Goal: Find specific page/section: Find specific page/section

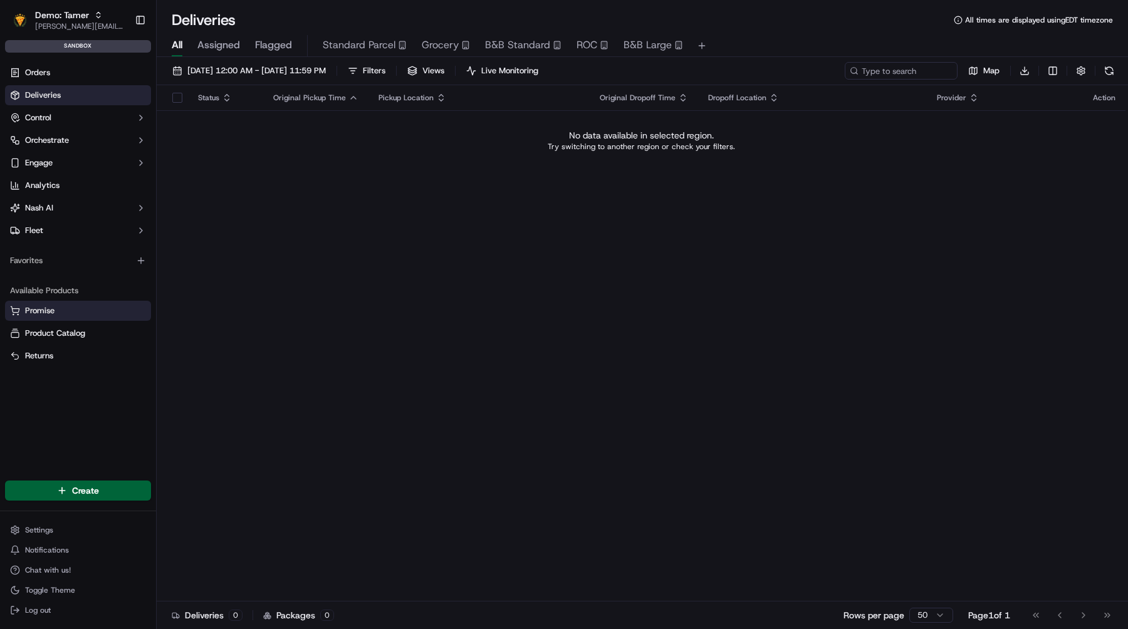
click at [58, 303] on button "Promise" at bounding box center [78, 311] width 146 height 20
click at [65, 308] on link "Promise" at bounding box center [78, 310] width 136 height 11
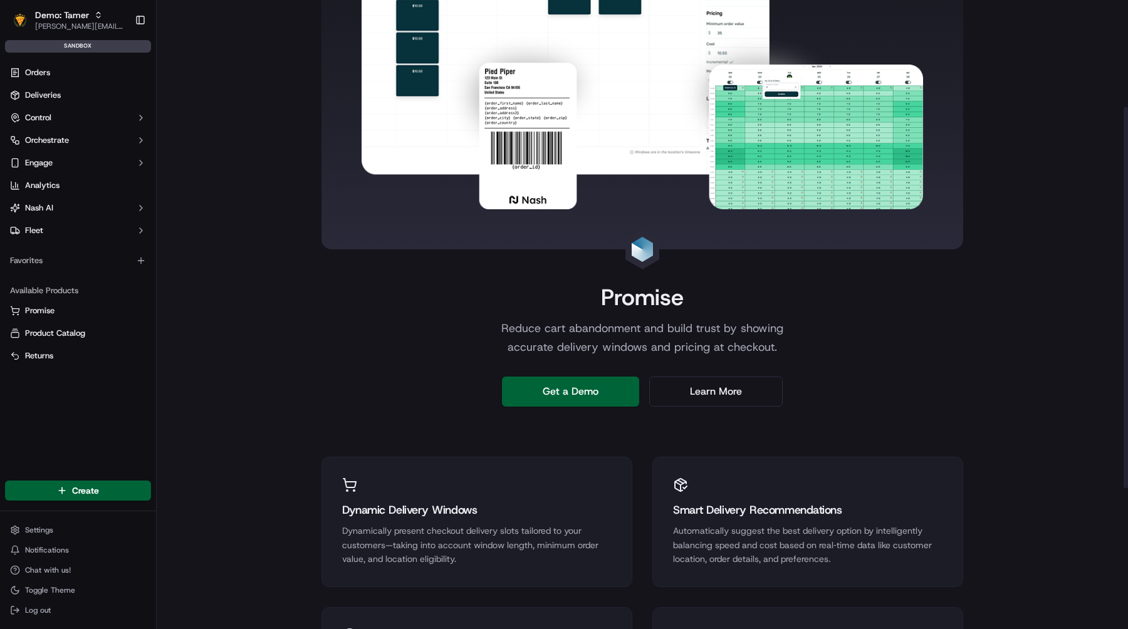
scroll to position [407, 0]
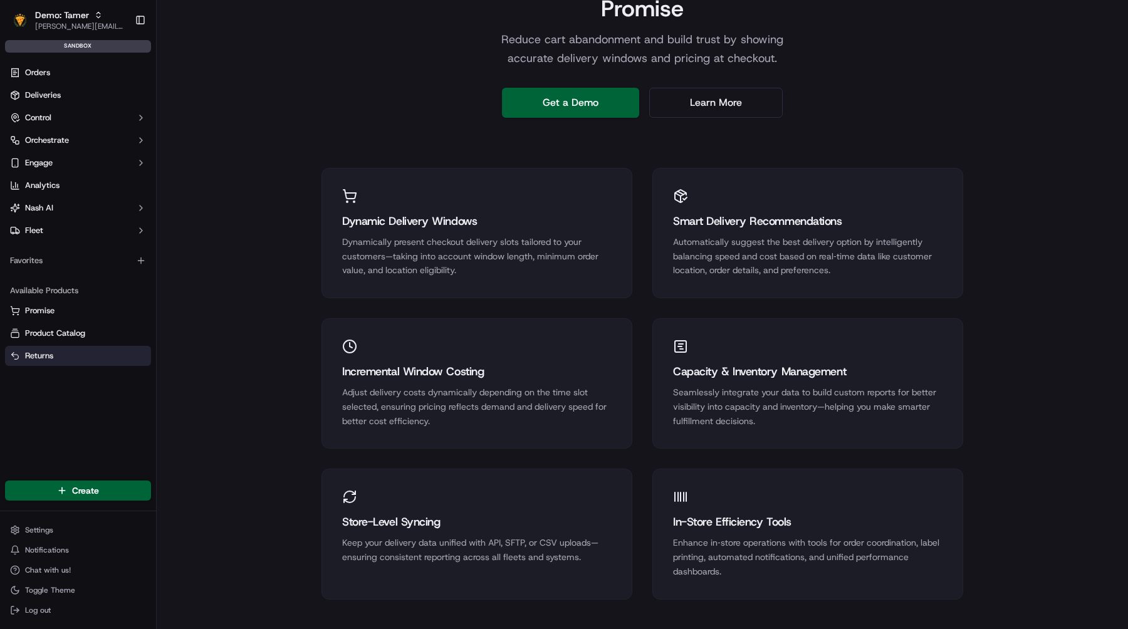
click at [68, 350] on link "Returns" at bounding box center [78, 355] width 136 height 11
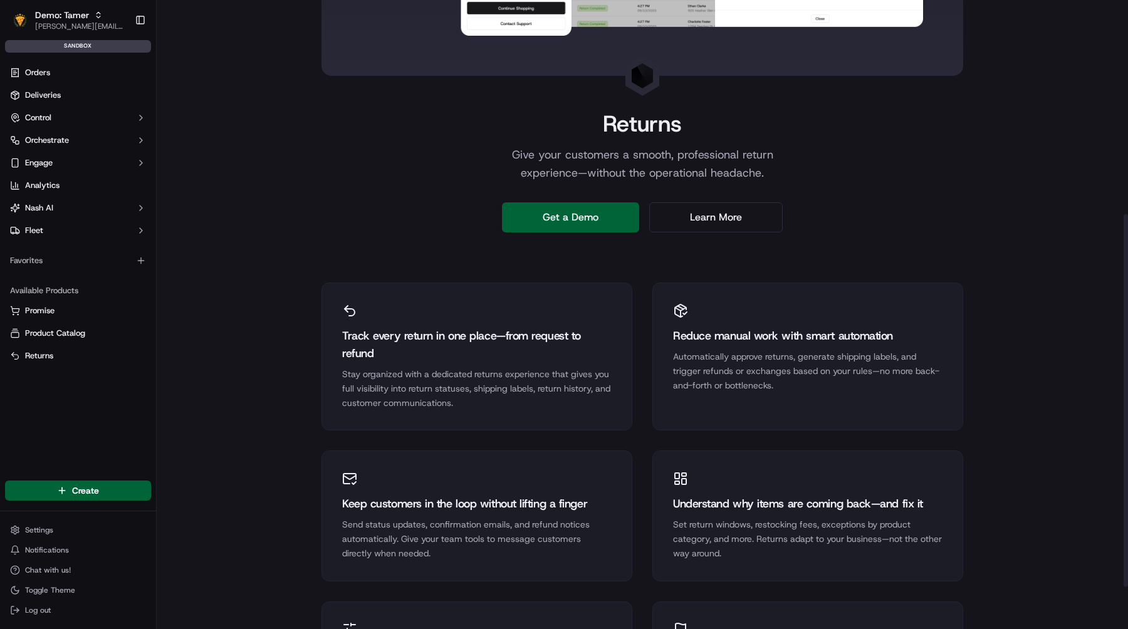
scroll to position [361, 0]
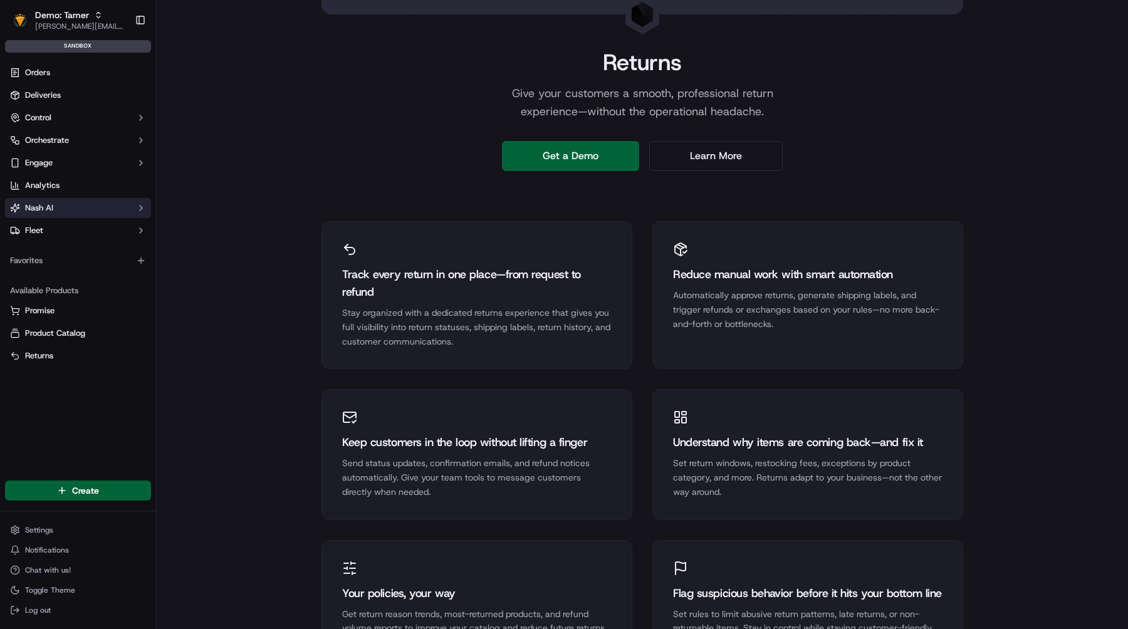
click at [72, 209] on button "Nash AI" at bounding box center [78, 208] width 146 height 20
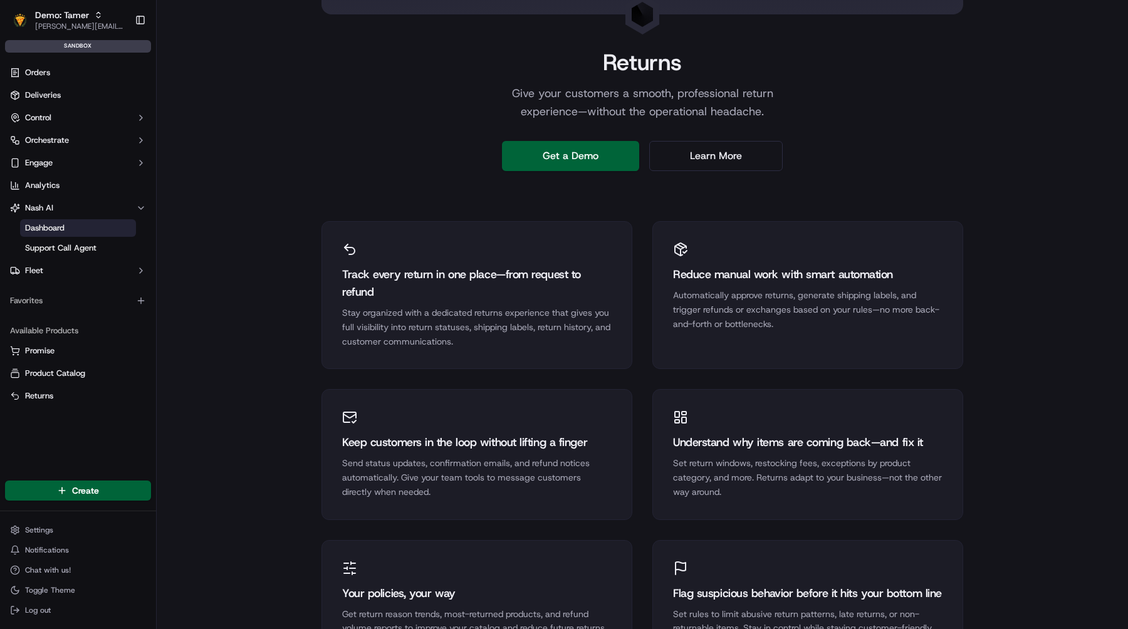
click at [61, 224] on span "Dashboard" at bounding box center [44, 227] width 39 height 11
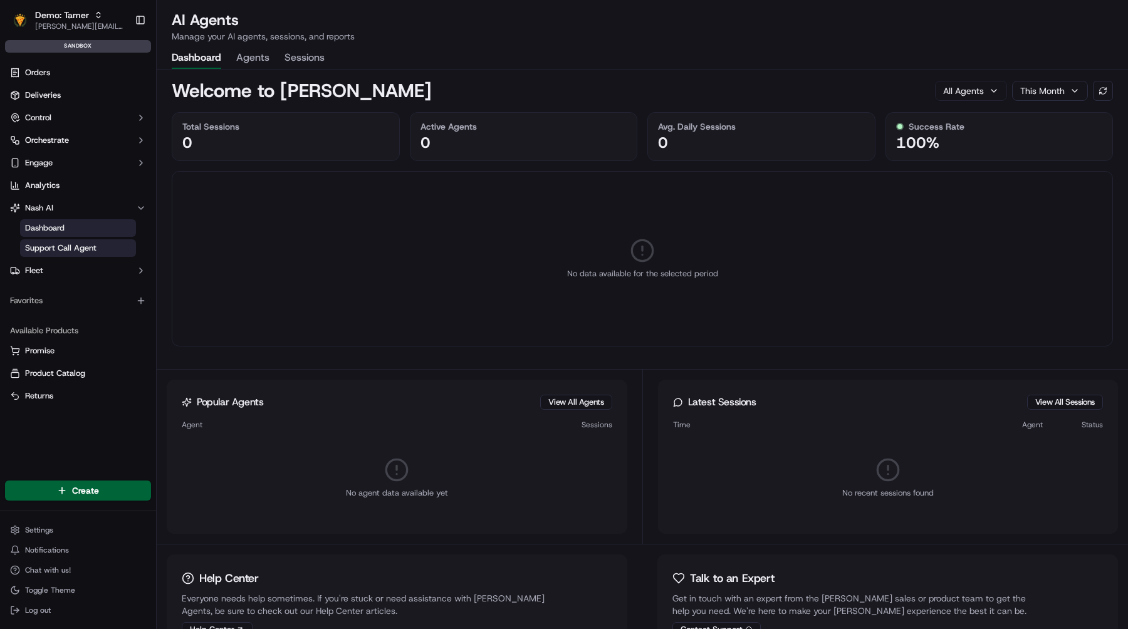
click at [65, 241] on link "Support Call Agent" at bounding box center [78, 248] width 116 height 18
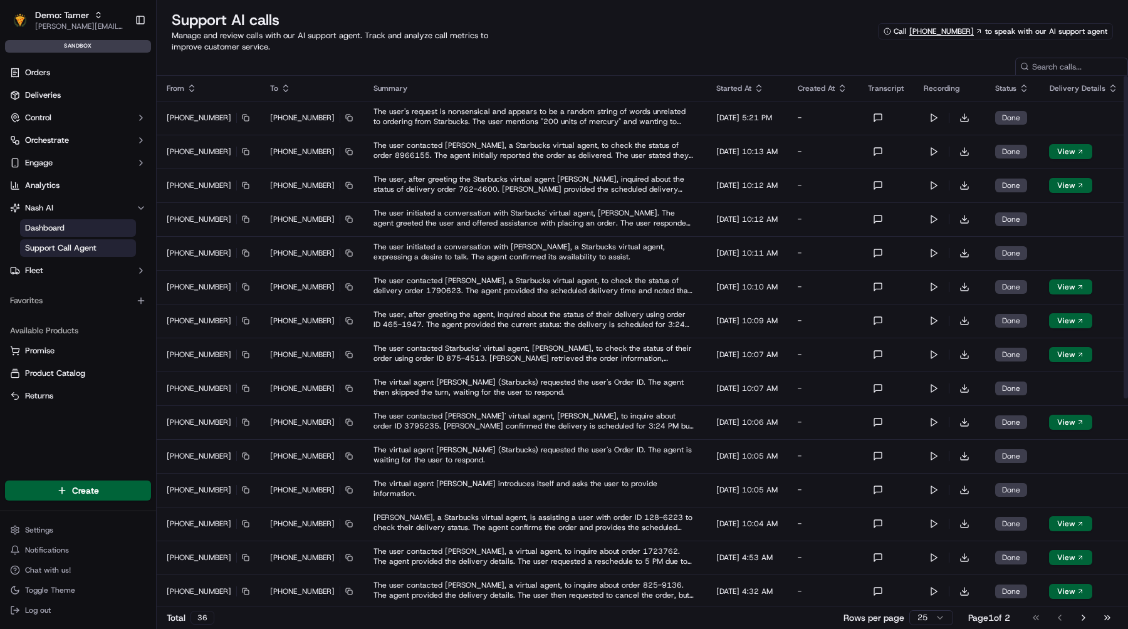
click at [96, 222] on link "Dashboard" at bounding box center [78, 228] width 116 height 18
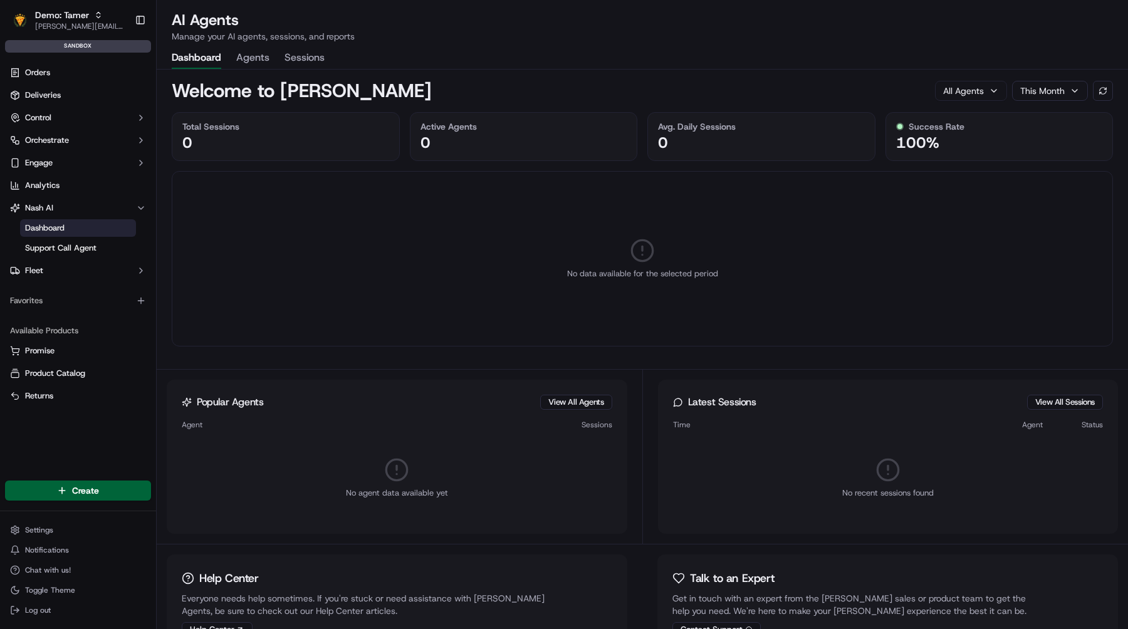
click at [246, 53] on button "Agents" at bounding box center [252, 58] width 33 height 21
